Goal: Task Accomplishment & Management: Complete application form

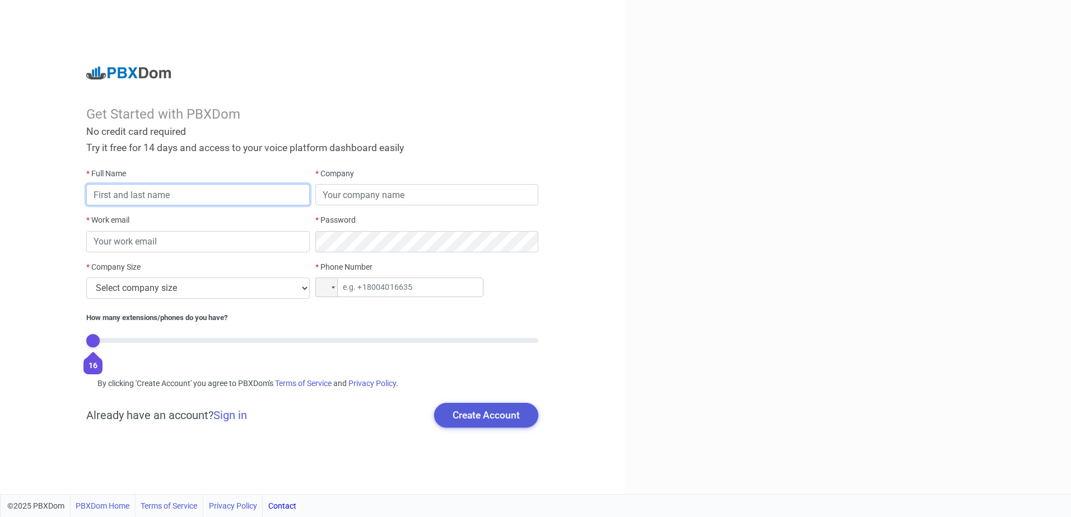
click at [193, 196] on input "text" at bounding box center [197, 194] width 223 height 21
type input "[PERSON_NAME]"
type input "Digital Guru"
type input "[PERSON_NAME][EMAIL_ADDRESS][PERSON_NAME][DOMAIN_NAME]"
type input "[PHONE_NUMBER]"
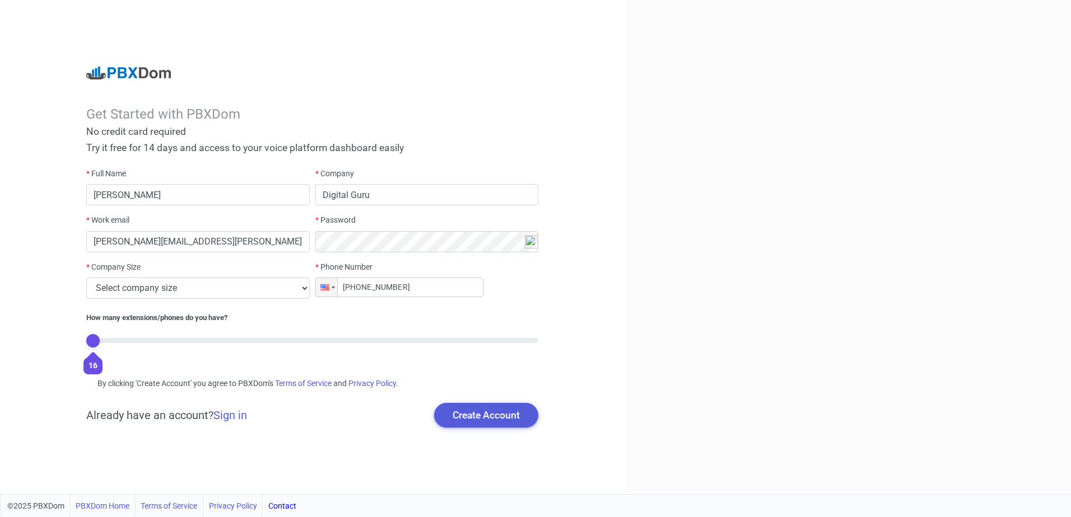
click at [310, 290] on div "* Company Size Select company size 1 - 9 employees 10 - 49 employees 50 - 199 e…" at bounding box center [197, 285] width 228 height 46
click at [296, 286] on select "Select company size 1 - 9 employees 10 - 49 employees 50 - 199 employees 200 - …" at bounding box center [197, 288] width 223 height 21
select select "2"
click at [86, 278] on select "Select company size 1 - 9 employees 10 - 49 employees 50 - 199 employees 200 - …" at bounding box center [197, 288] width 223 height 21
click at [494, 419] on button "Create Account" at bounding box center [486, 415] width 104 height 25
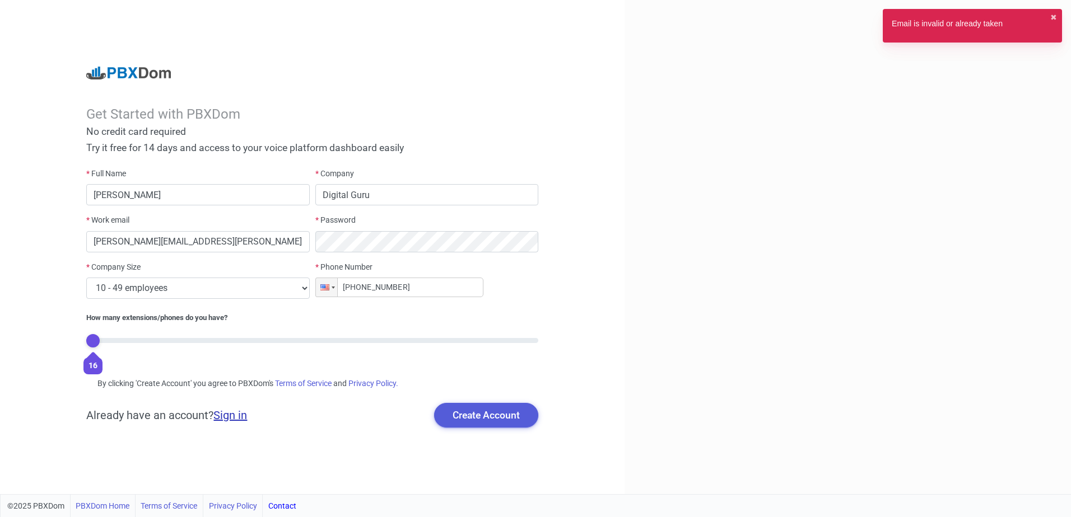
click at [231, 414] on link "Sign in" at bounding box center [230, 415] width 34 height 13
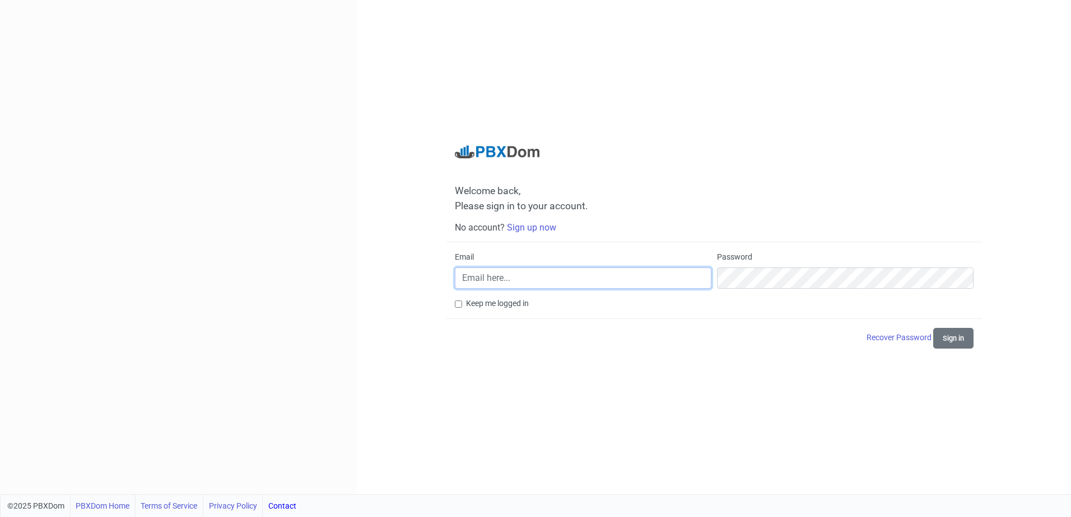
click at [548, 283] on input "Email" at bounding box center [583, 278] width 256 height 21
type input "[PERSON_NAME][EMAIL_ADDRESS][PERSON_NAME][DOMAIN_NAME]"
click at [955, 342] on button "Sign in" at bounding box center [953, 338] width 40 height 21
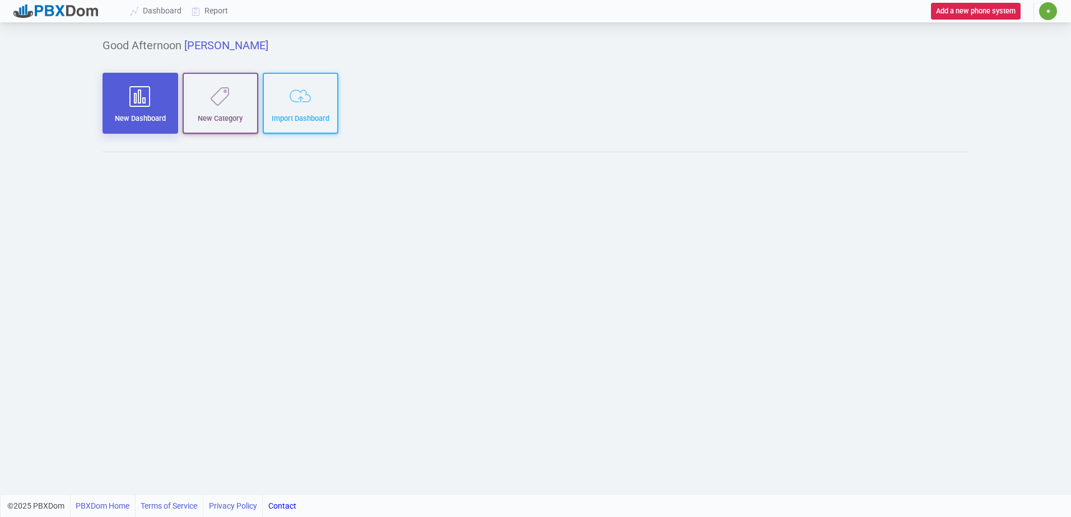
click at [159, 99] on icon "button" at bounding box center [140, 96] width 60 height 21
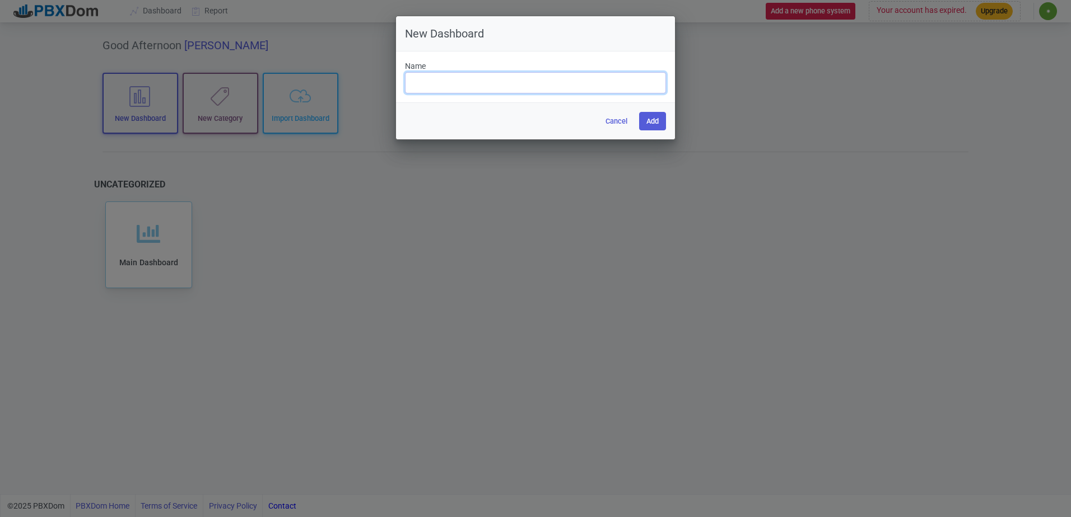
click at [466, 81] on input "text" at bounding box center [535, 82] width 261 height 21
type input "Call Dashboard"
click at [648, 125] on button "Add" at bounding box center [652, 121] width 27 height 18
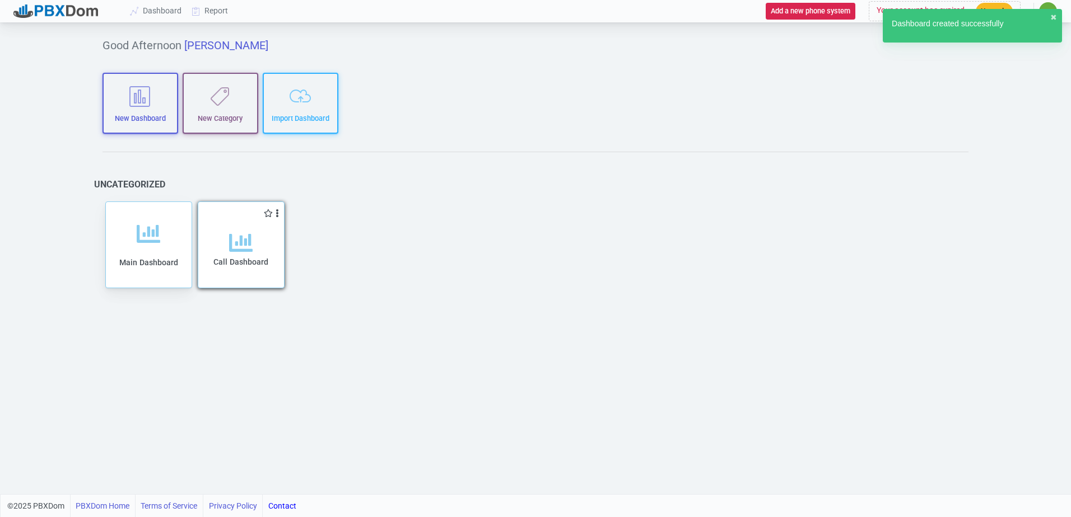
click at [252, 264] on span "Call Dashboard" at bounding box center [240, 262] width 55 height 9
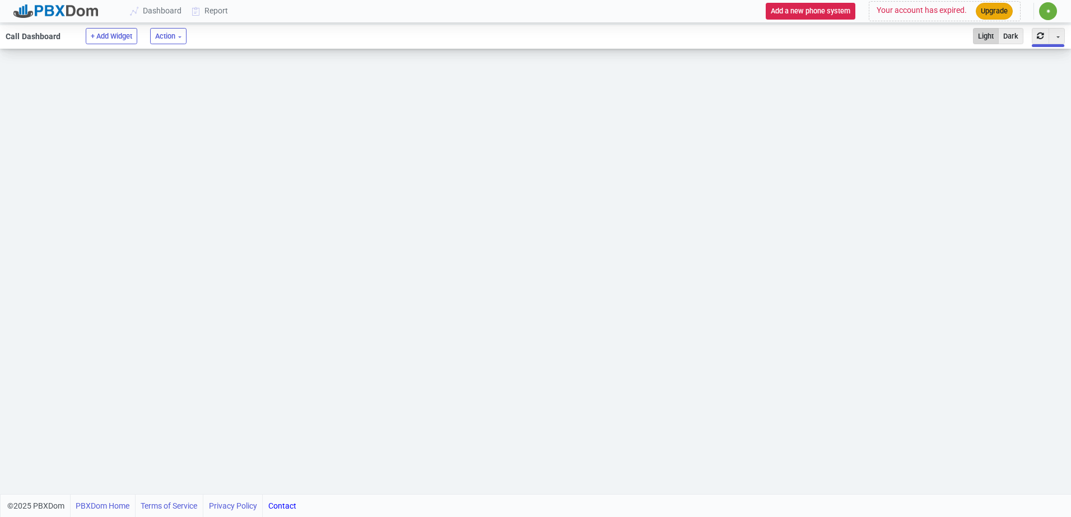
click at [995, 10] on button "Upgrade" at bounding box center [994, 11] width 37 height 16
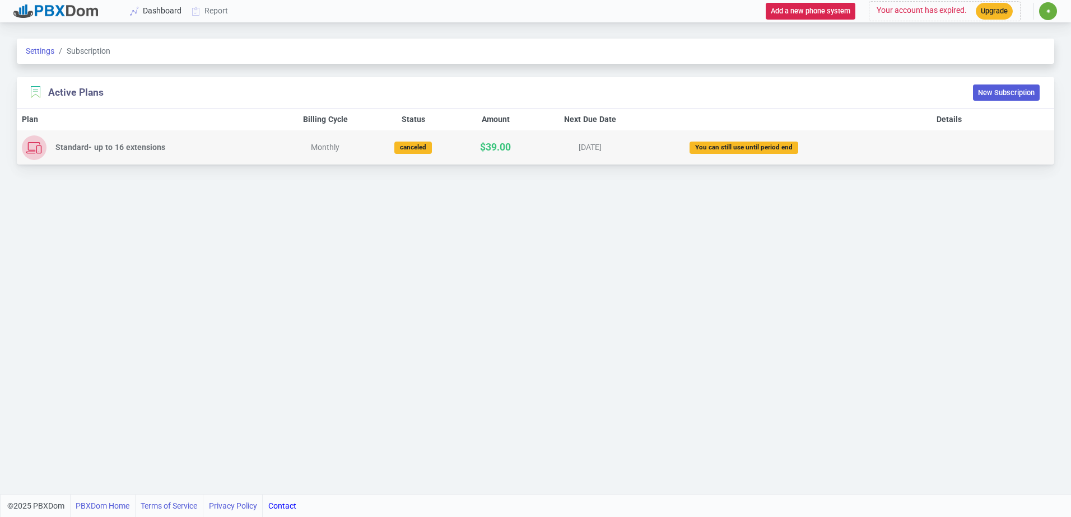
click at [174, 10] on link "Dashboard" at bounding box center [156, 11] width 62 height 21
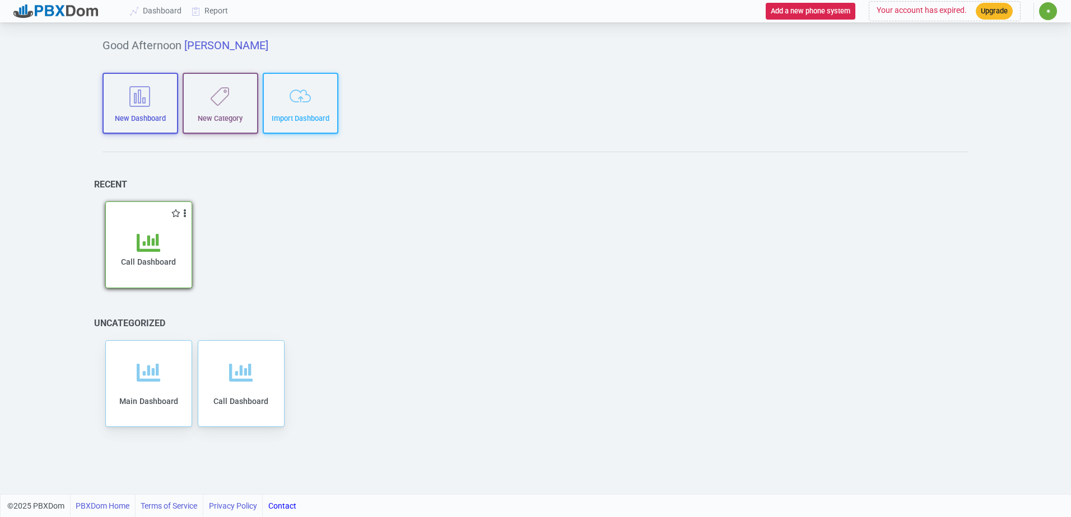
click at [161, 234] on div "Call Dashboard" at bounding box center [148, 259] width 63 height 57
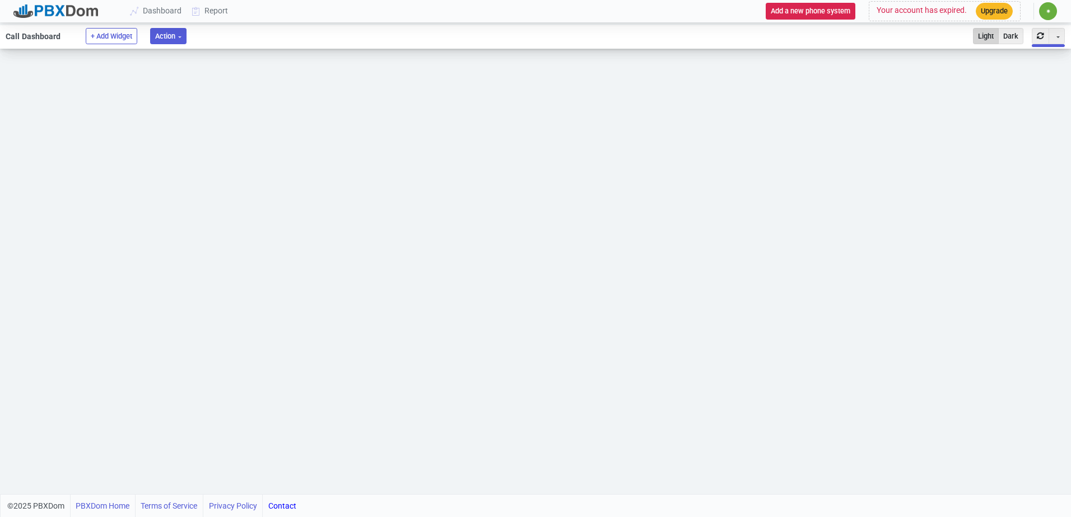
click at [180, 41] on button "Action" at bounding box center [168, 36] width 36 height 16
click at [195, 81] on button "Bulk settings" at bounding box center [218, 78] width 122 height 19
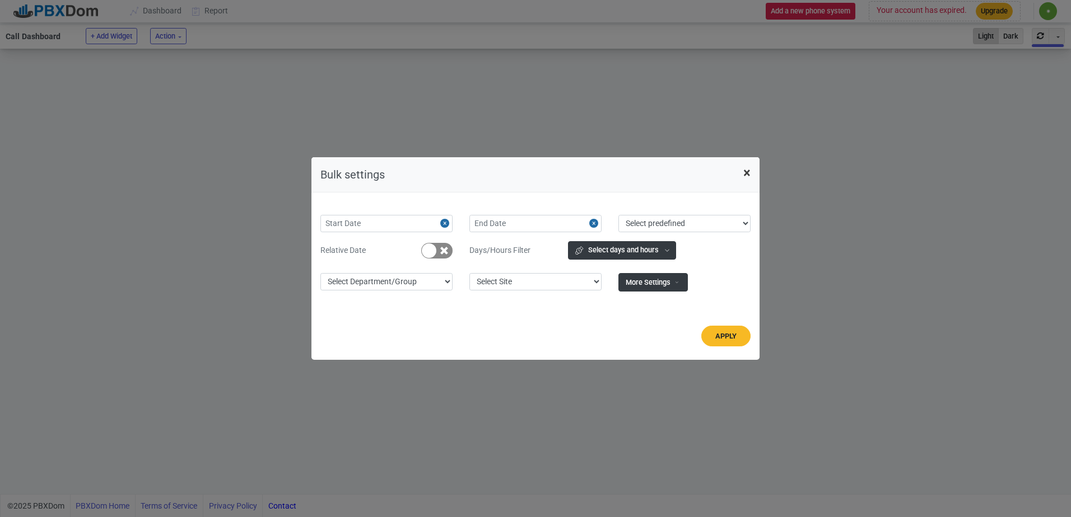
click at [748, 174] on span "×" at bounding box center [746, 173] width 7 height 16
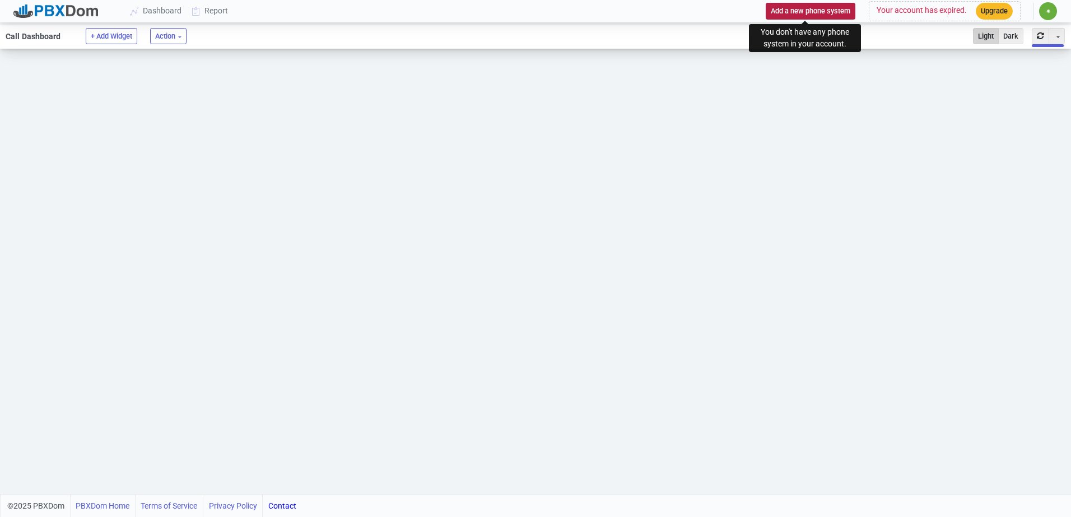
click at [797, 10] on button "Add a new phone system" at bounding box center [811, 11] width 90 height 16
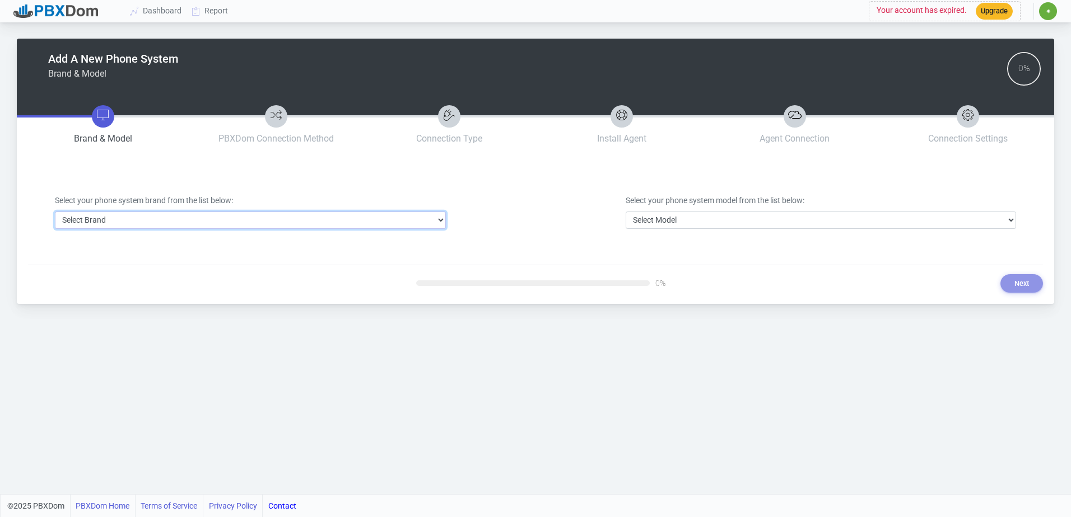
click at [437, 220] on select "Select Brand 3CX Avaya Cisco FreePBX/Asterisk Mitel Panasonic Yeastar" at bounding box center [250, 220] width 391 height 17
click at [55, 212] on select "Select Brand 3CX Avaya Cisco FreePBX/Asterisk Mitel Panasonic Yeastar" at bounding box center [250, 220] width 391 height 17
click at [438, 228] on select "Select Brand 3CX Avaya Cisco FreePBX/Asterisk Mitel Panasonic Yeastar" at bounding box center [250, 220] width 391 height 17
select select "2"
click at [55, 212] on select "Select Brand 3CX Avaya Cisco FreePBX/Asterisk Mitel Panasonic Yeastar" at bounding box center [250, 220] width 391 height 17
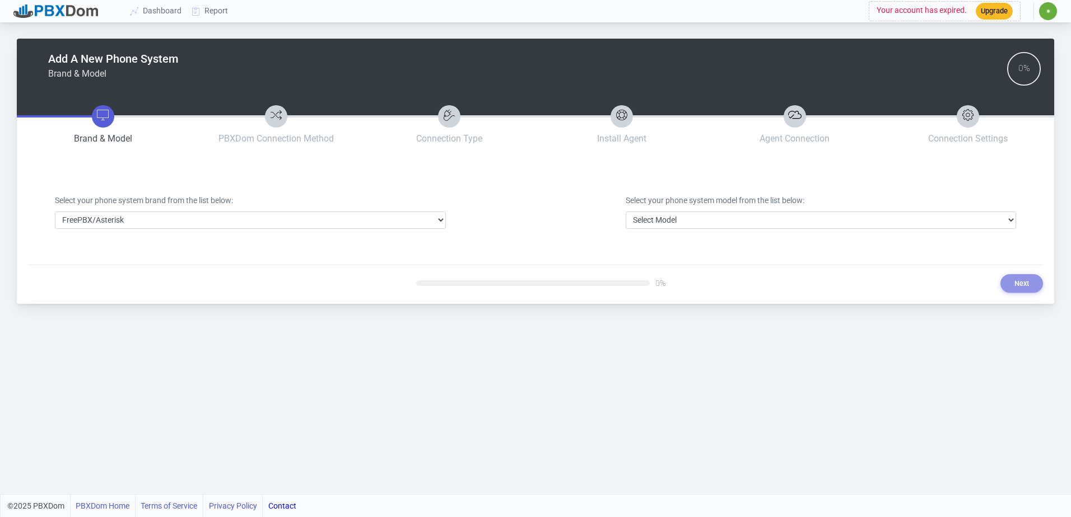
click at [513, 282] on div at bounding box center [533, 284] width 234 height 6
click at [794, 217] on select "Select Model FreePBX/Asterisk" at bounding box center [821, 220] width 391 height 17
select select "17"
click at [626, 212] on select "Select Model FreePBX/Asterisk" at bounding box center [821, 220] width 391 height 17
click at [1024, 288] on button "Next" at bounding box center [1021, 283] width 43 height 18
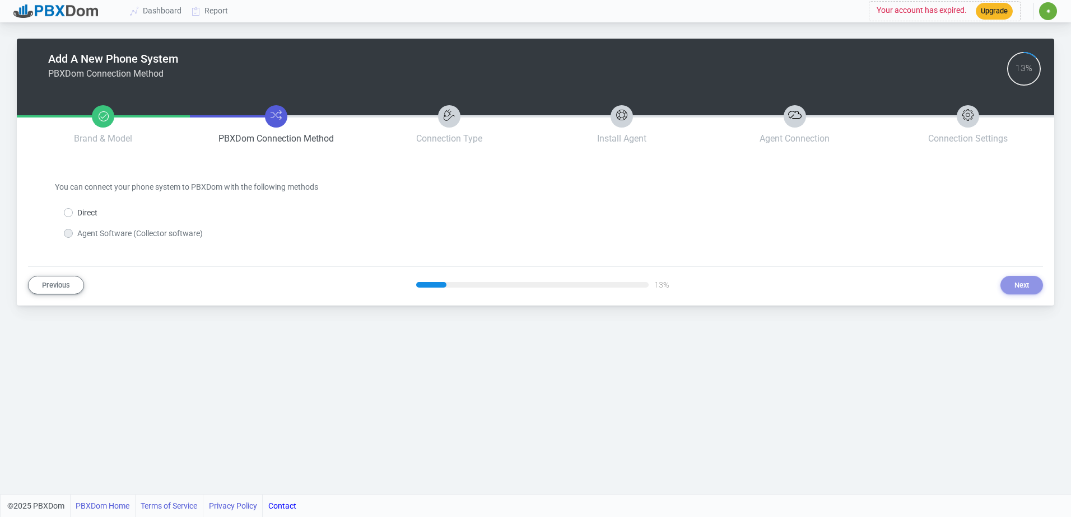
click at [73, 214] on div "Direct" at bounding box center [81, 213] width 34 height 12
click at [77, 214] on label "Direct" at bounding box center [87, 213] width 20 height 12
click at [77, 214] on input "Direct" at bounding box center [80, 210] width 7 height 7
radio input "true"
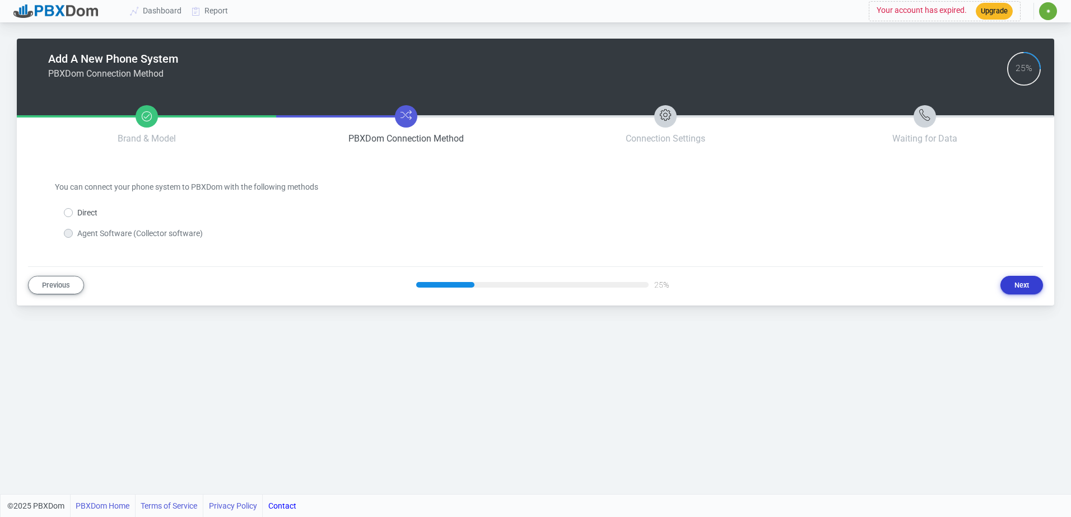
click at [1021, 287] on button "Next" at bounding box center [1021, 285] width 43 height 18
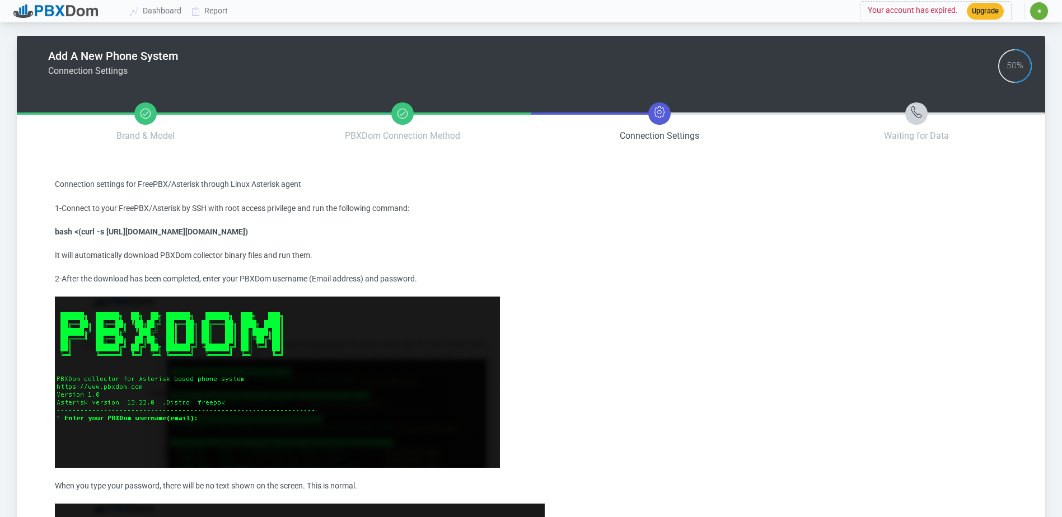
scroll to position [2, 0]
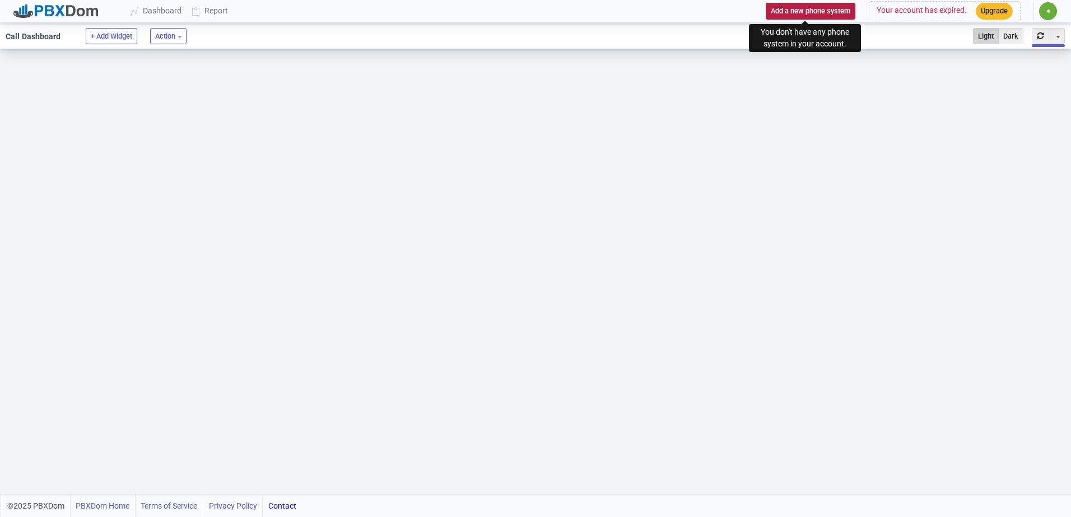
click at [801, 14] on button "Add a new phone system" at bounding box center [811, 11] width 90 height 16
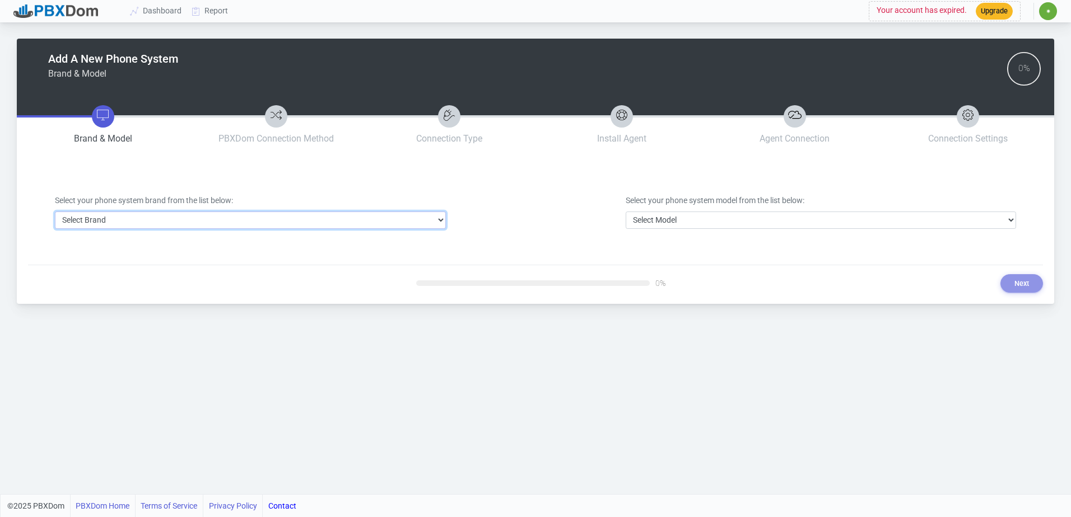
click at [339, 221] on select "Select Brand 3CX Avaya Cisco FreePBX/Asterisk Mitel Panasonic Yeastar" at bounding box center [250, 220] width 391 height 17
select select "2"
click at [55, 212] on select "Select Brand 3CX Avaya Cisco FreePBX/Asterisk Mitel Panasonic Yeastar" at bounding box center [250, 220] width 391 height 17
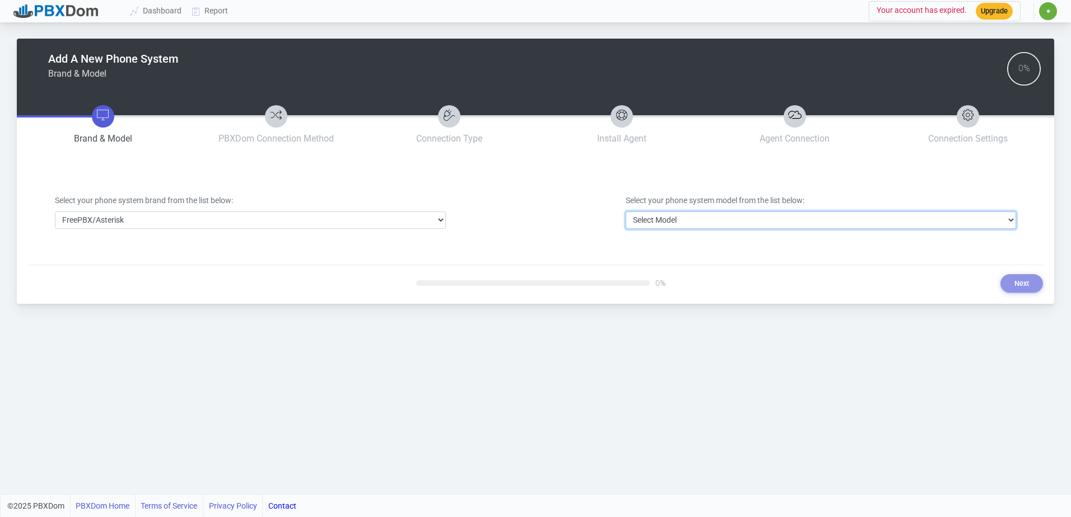
click at [702, 223] on select "Select Model FreePBX/Asterisk" at bounding box center [821, 220] width 391 height 17
select select "17"
click at [626, 212] on select "Select Model FreePBX/Asterisk" at bounding box center [821, 220] width 391 height 17
click at [1013, 285] on button "Next" at bounding box center [1021, 283] width 43 height 18
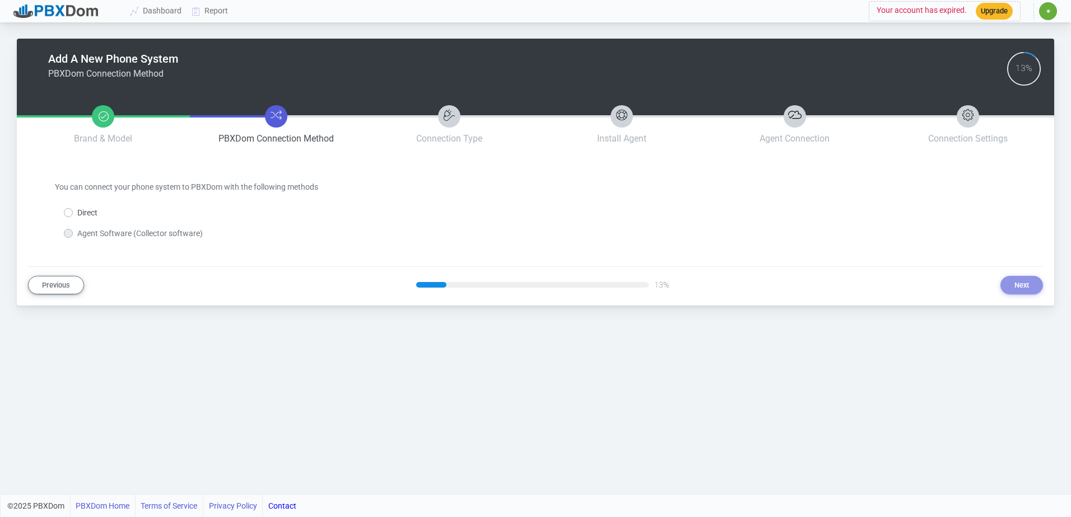
click at [73, 232] on div "Agent Software (Collector software)" at bounding box center [133, 234] width 139 height 12
click at [77, 234] on label "Agent Software (Collector software)" at bounding box center [139, 234] width 125 height 12
click at [77, 233] on label "Agent Software (Collector software)" at bounding box center [139, 234] width 125 height 12
click at [77, 213] on label "Direct" at bounding box center [87, 213] width 20 height 12
click at [77, 213] on input "Direct" at bounding box center [80, 210] width 7 height 7
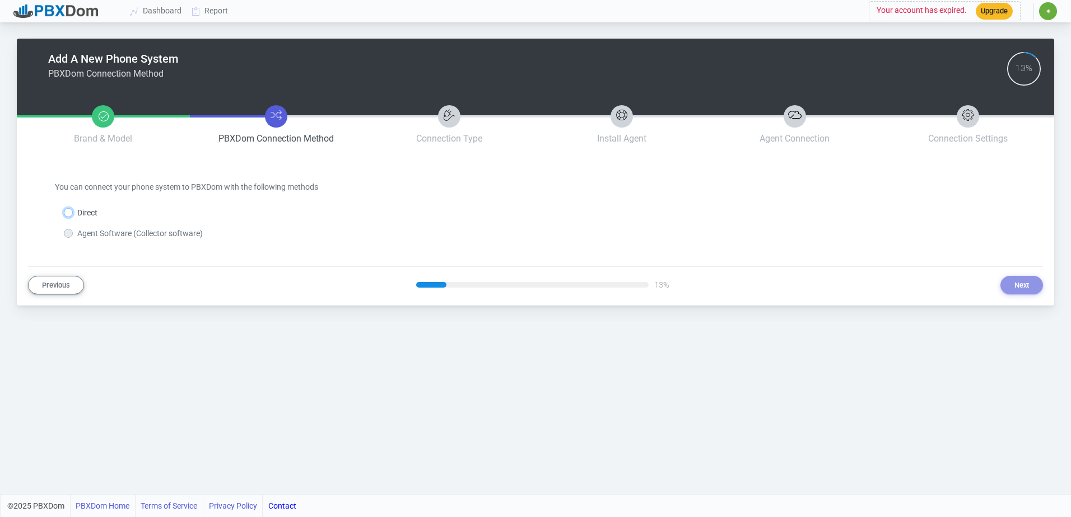
radio input "true"
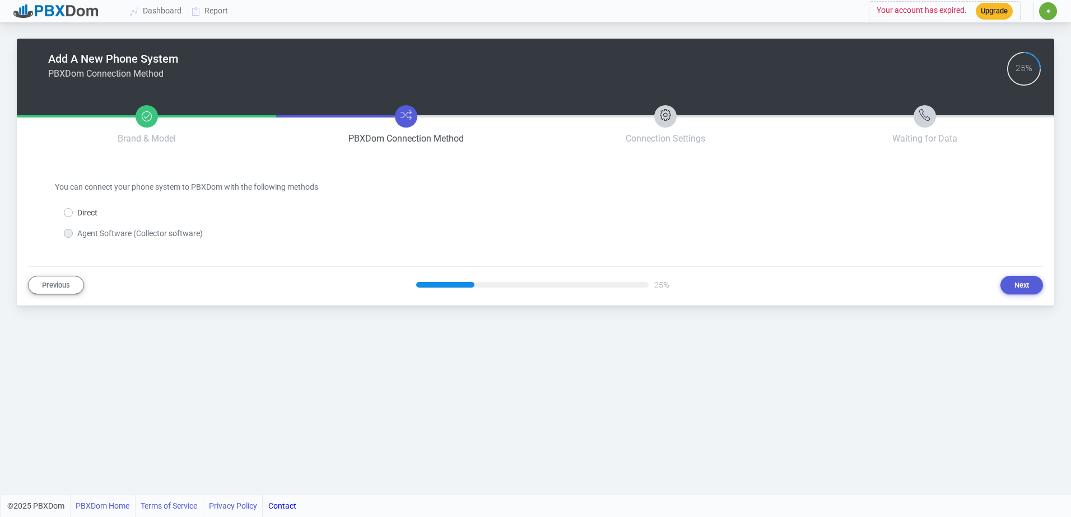
click at [77, 236] on label "Agent Software (Collector software)" at bounding box center [139, 234] width 125 height 12
click at [77, 235] on label "Agent Software (Collector software)" at bounding box center [139, 234] width 125 height 12
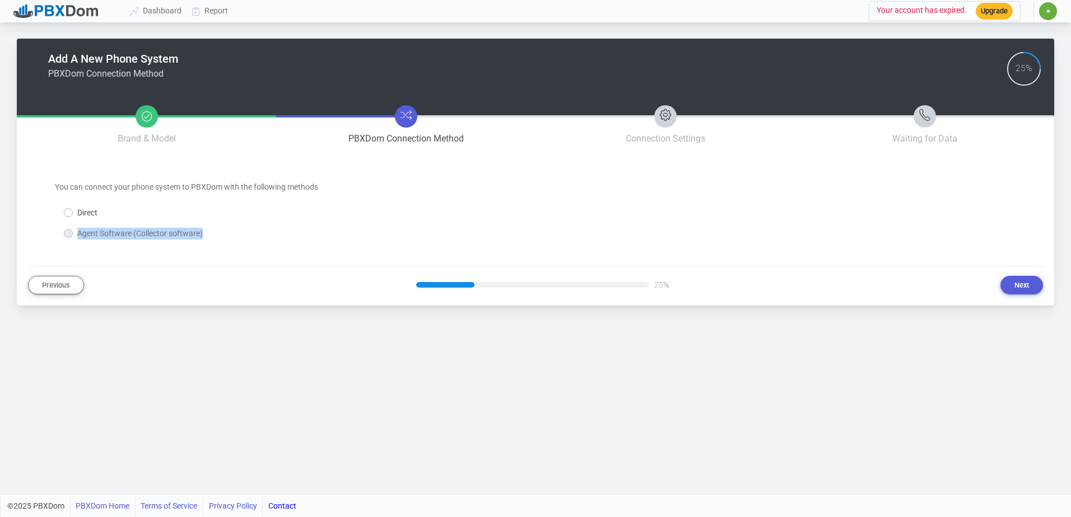
click at [361, 244] on div "Add A New Phone System PBXDom Connection Method 25% Brand & Model PBXDom Connec…" at bounding box center [535, 167] width 1015 height 256
click at [1026, 286] on button "Next" at bounding box center [1021, 285] width 43 height 18
